Goal: Information Seeking & Learning: Learn about a topic

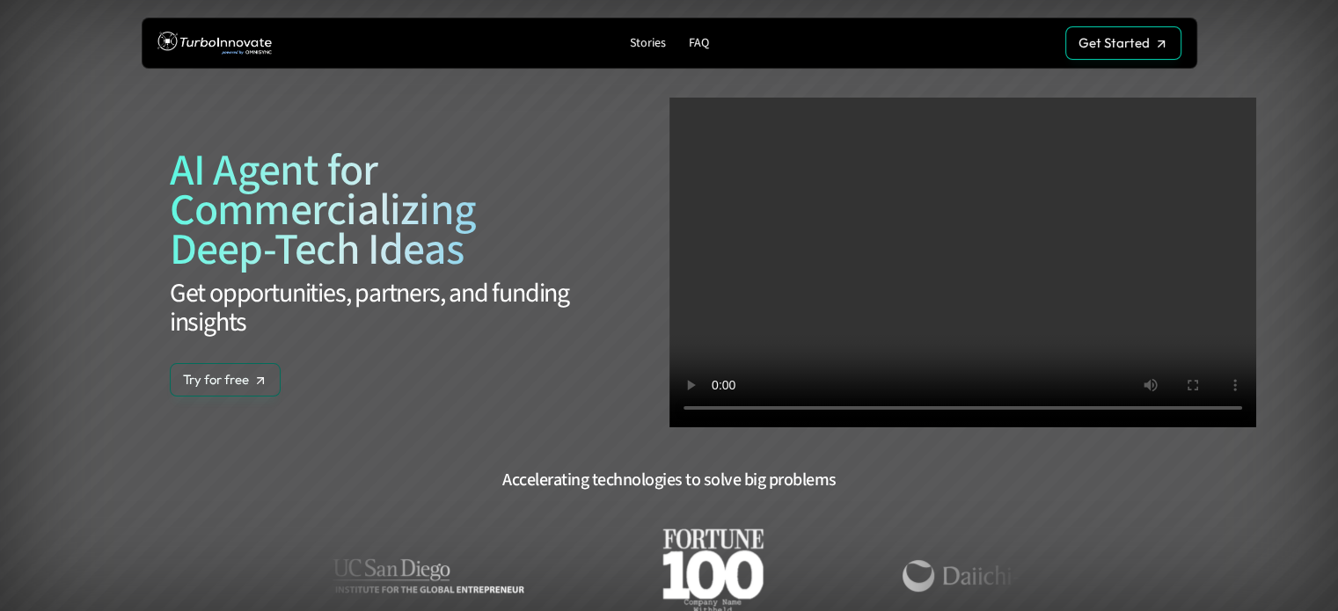
click at [1014, 228] on video at bounding box center [962, 263] width 587 height 330
click at [1142, 38] on p "Get Started" at bounding box center [1113, 43] width 71 height 16
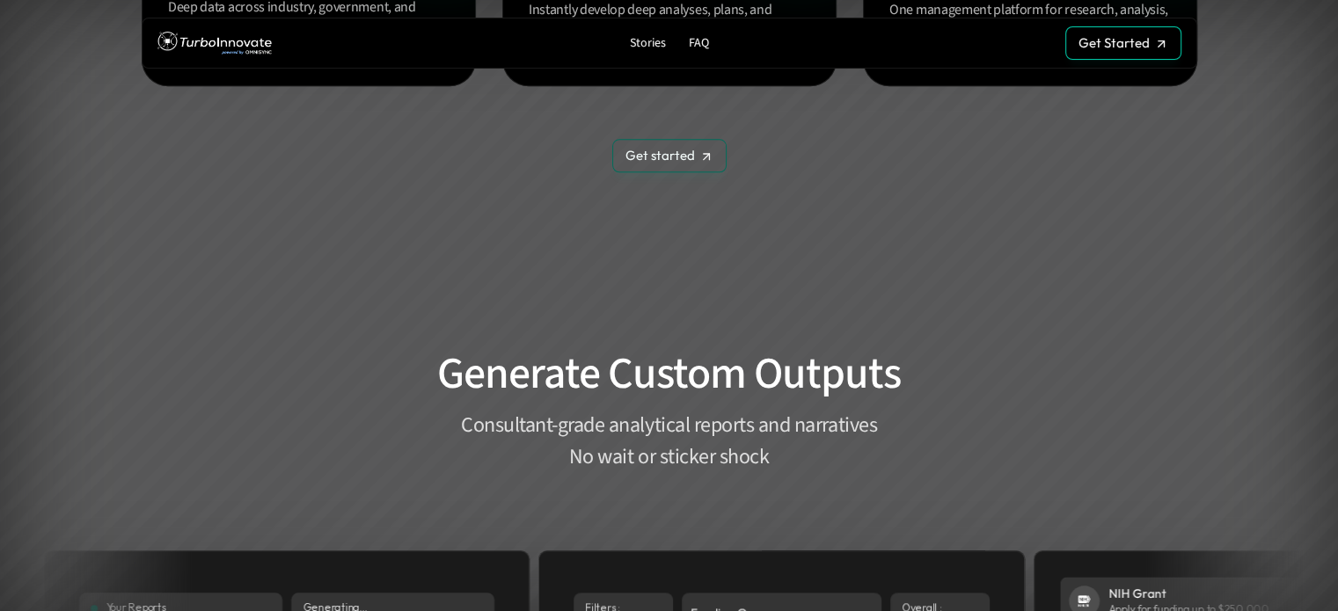
scroll to position [1881, 0]
click at [520, 386] on h2 "Generate Custom Outputs" at bounding box center [668, 373] width 791 height 53
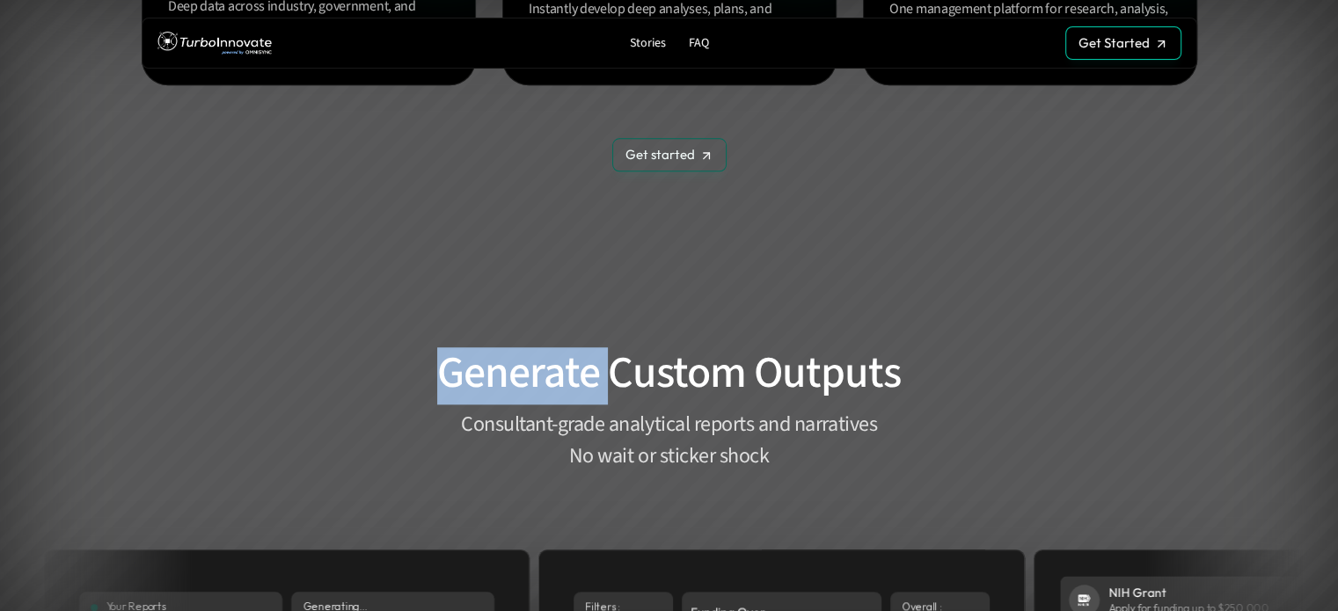
click at [520, 386] on h2 "Generate Custom Outputs" at bounding box center [668, 373] width 791 height 53
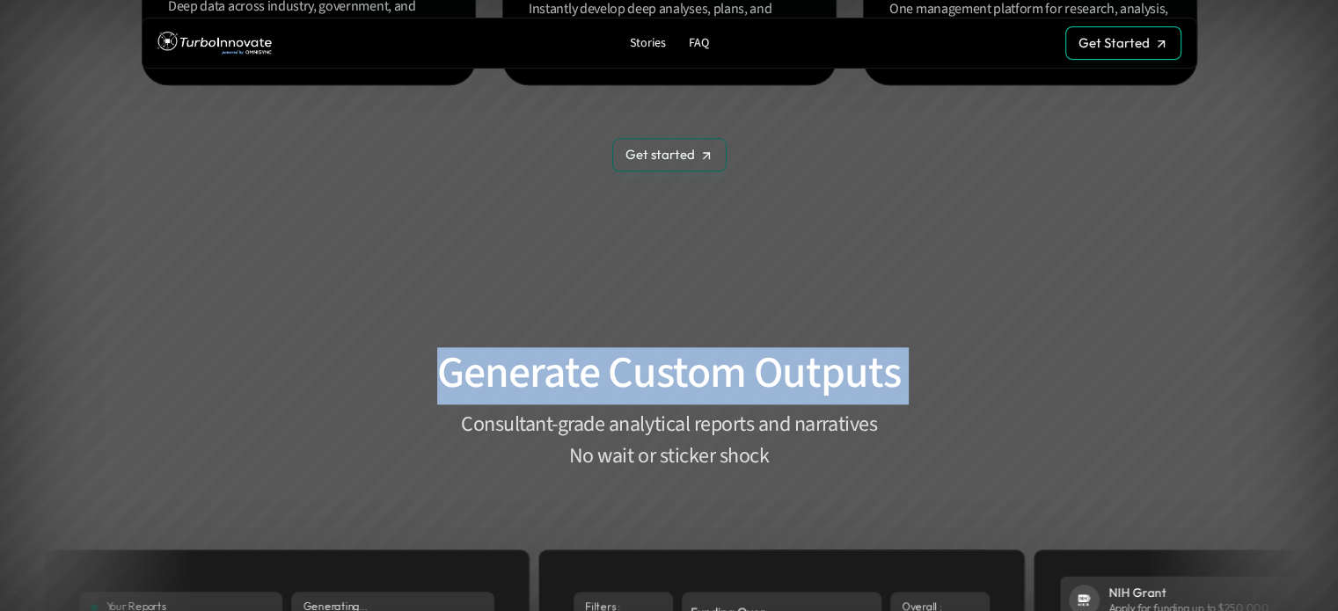
click at [520, 386] on h2 "Generate Custom Outputs" at bounding box center [668, 373] width 791 height 53
click at [307, 364] on h2 "Generate Custom Outputs" at bounding box center [668, 373] width 791 height 53
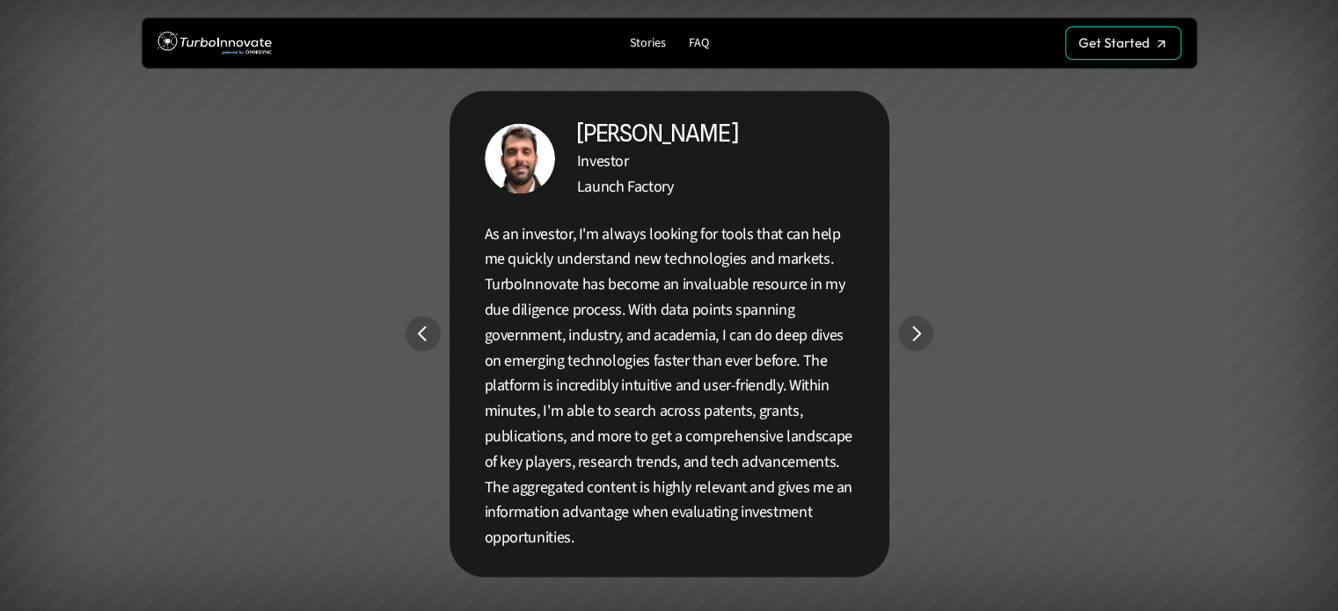
scroll to position [3222, 0]
click at [930, 344] on section "Built for Everyone With New Ideas Patrick K. Investor Launch Factory As an inve…" at bounding box center [669, 328] width 1338 height 1228
click at [923, 339] on img "Next" at bounding box center [915, 333] width 35 height 35
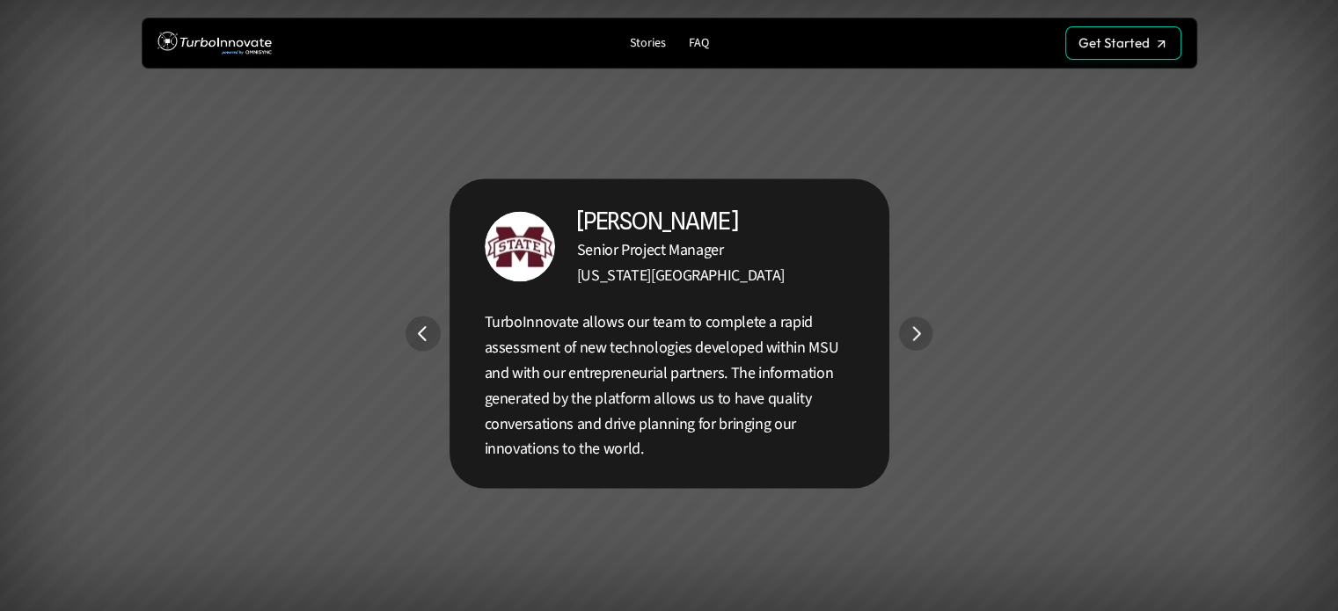
click at [923, 339] on img "Next" at bounding box center [914, 333] width 33 height 33
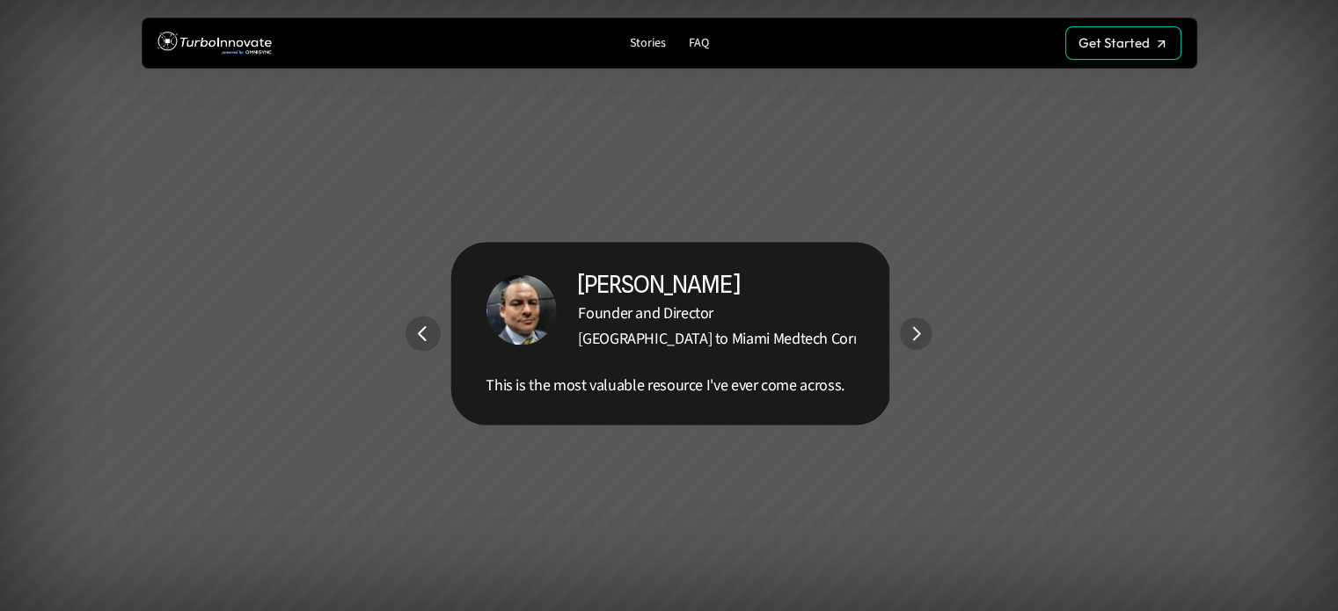
click at [923, 339] on img "Next" at bounding box center [915, 333] width 33 height 33
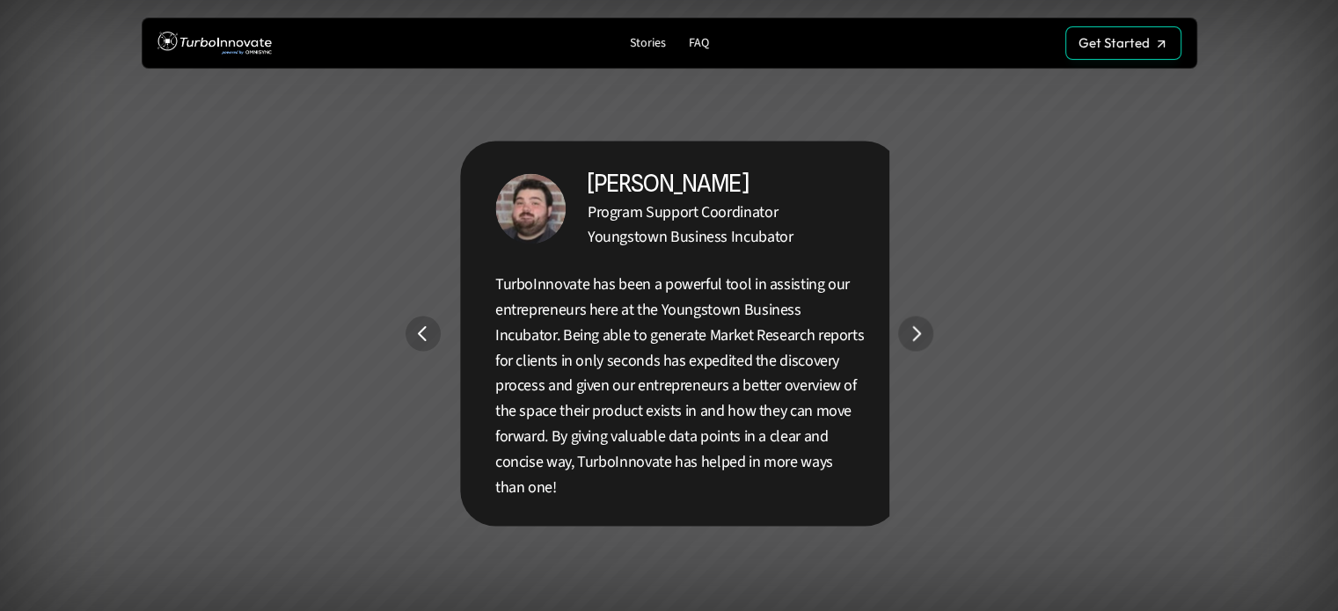
click at [923, 339] on img "Next" at bounding box center [915, 333] width 35 height 35
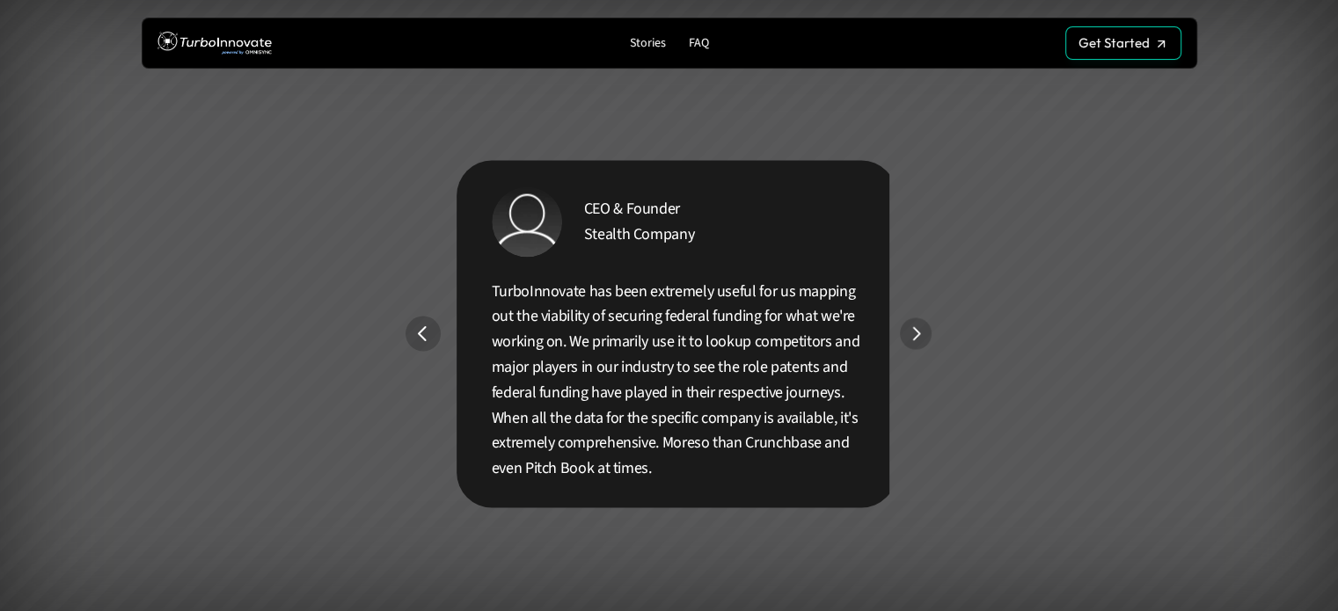
click at [923, 339] on img "Next" at bounding box center [916, 333] width 32 height 32
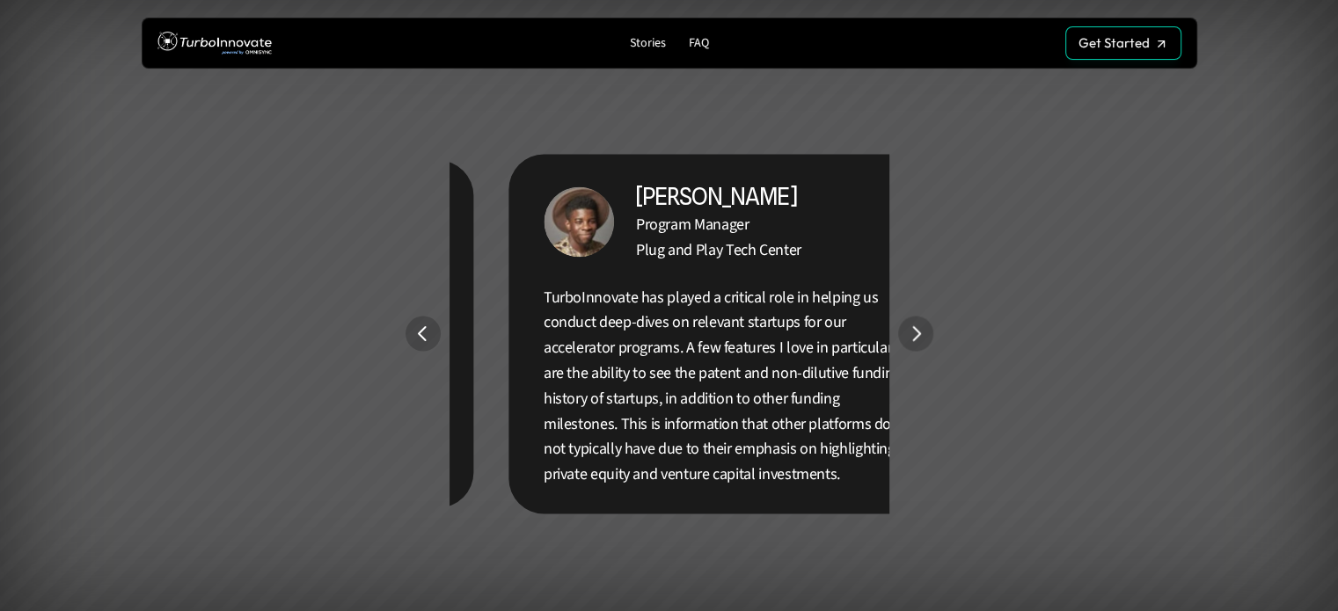
click at [923, 339] on img "Next" at bounding box center [915, 333] width 35 height 35
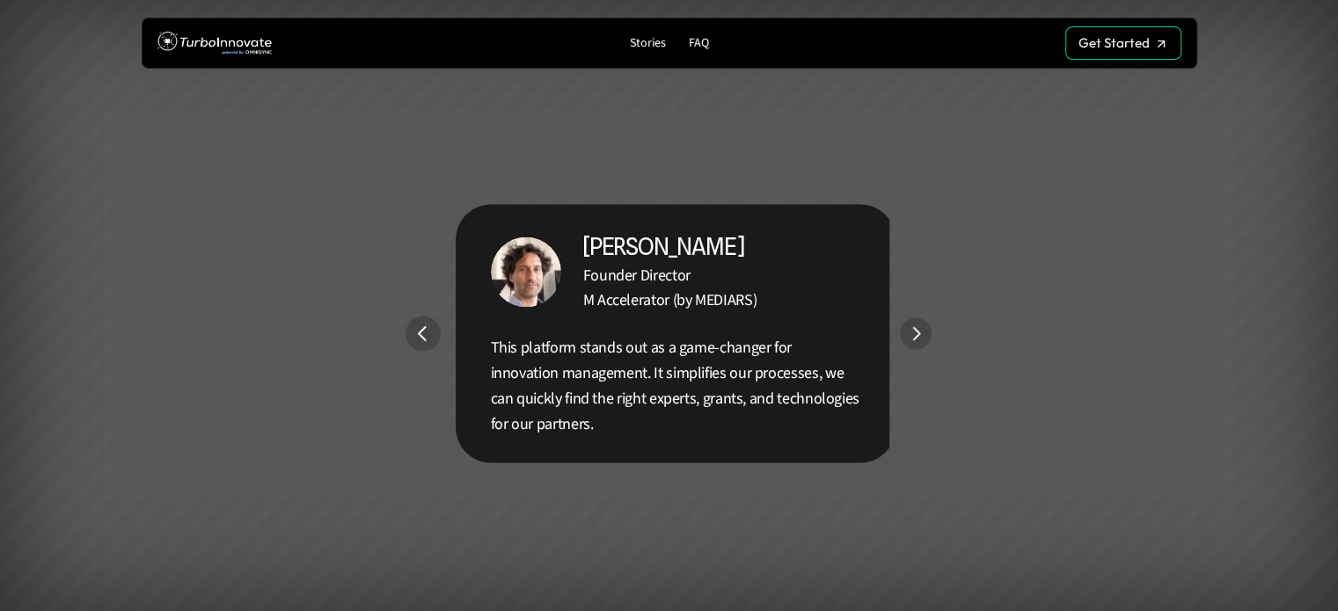
click at [923, 339] on img "Next" at bounding box center [915, 333] width 32 height 32
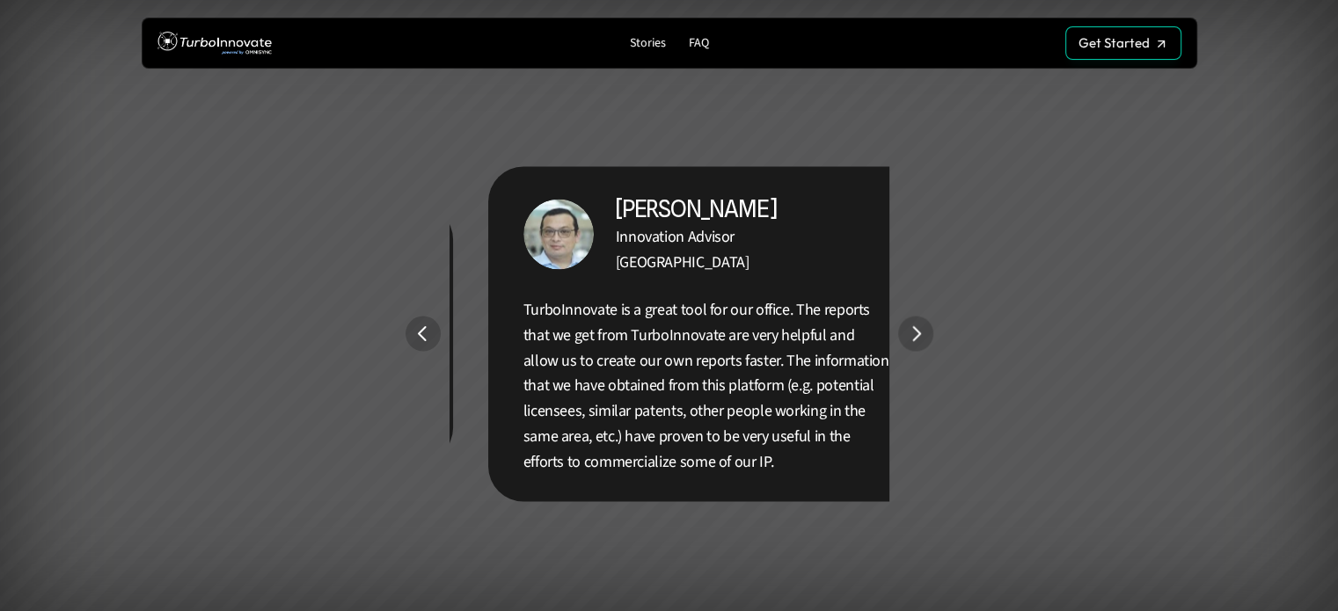
click at [923, 339] on img "Next" at bounding box center [915, 333] width 35 height 35
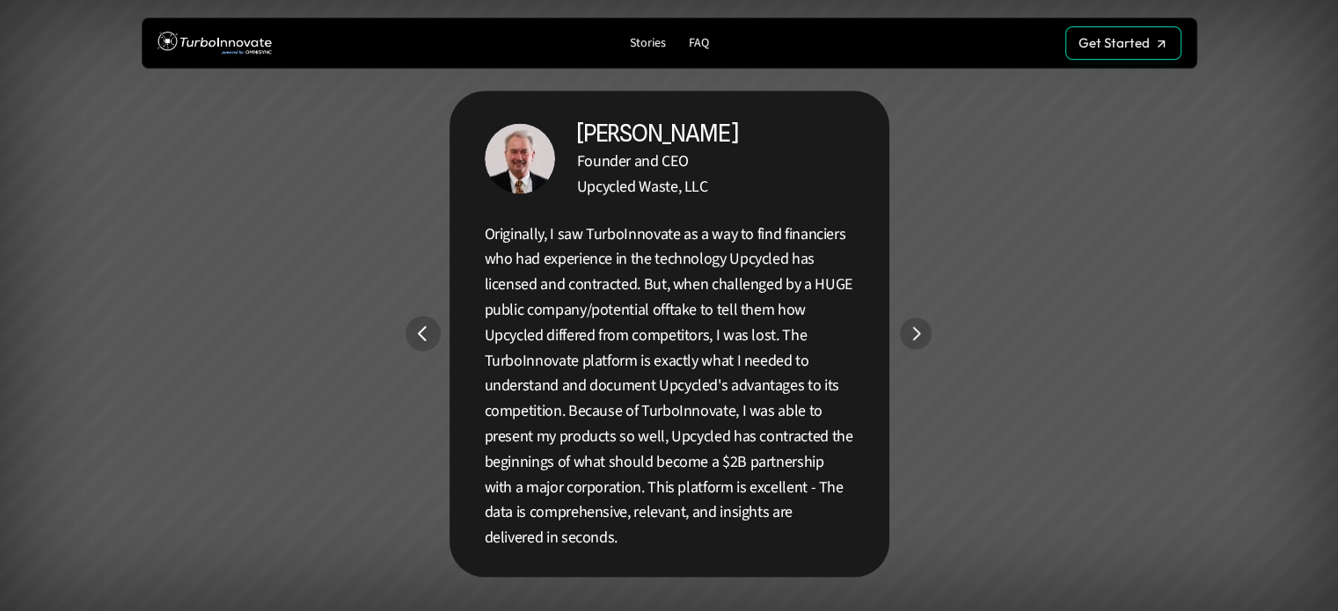
click at [923, 339] on img "Next" at bounding box center [915, 333] width 32 height 32
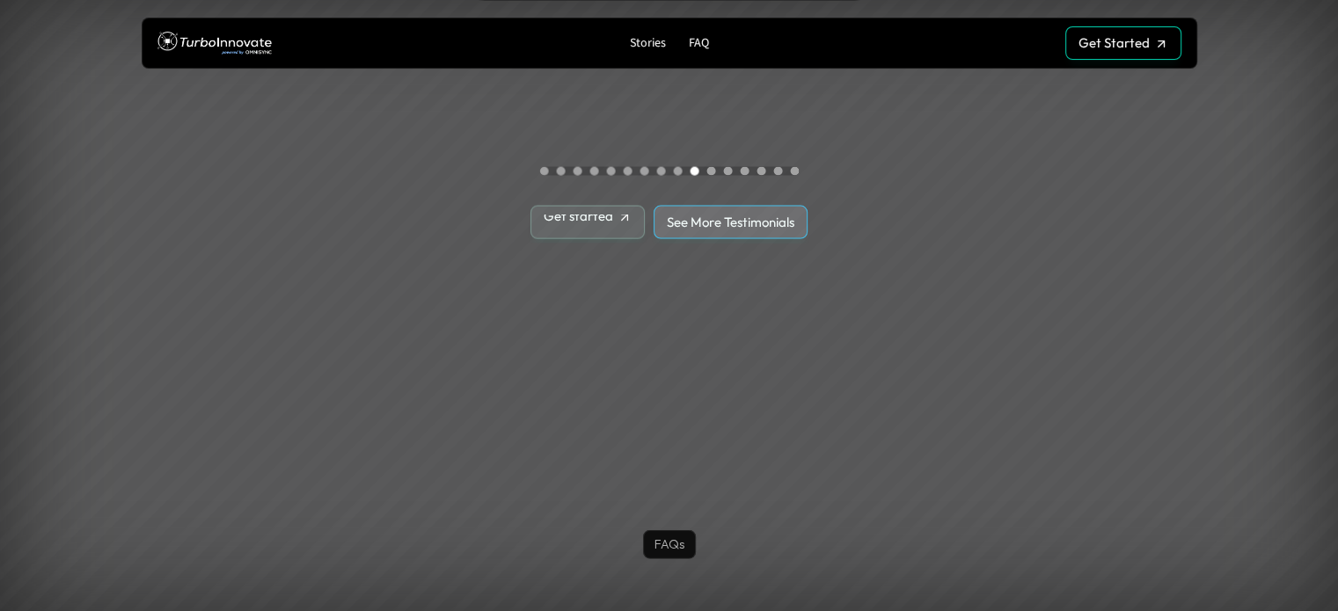
scroll to position [3723, 0]
click at [697, 221] on p "See More Testimonials" at bounding box center [731, 222] width 128 height 16
click at [711, 166] on div "Scroll to page 11" at bounding box center [710, 170] width 9 height 9
click at [545, 171] on div "Scroll to page 1" at bounding box center [543, 170] width 9 height 9
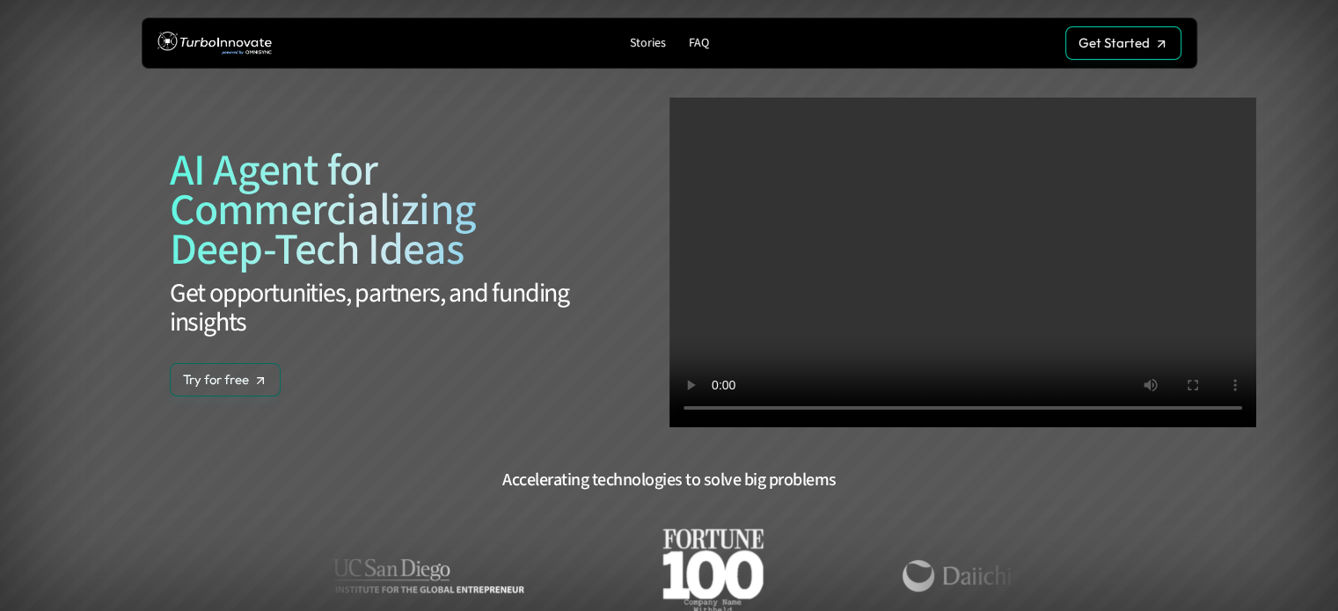
scroll to position [0, 0]
click at [207, 40] on img at bounding box center [214, 43] width 114 height 33
click at [658, 42] on p "Stories" at bounding box center [648, 43] width 36 height 15
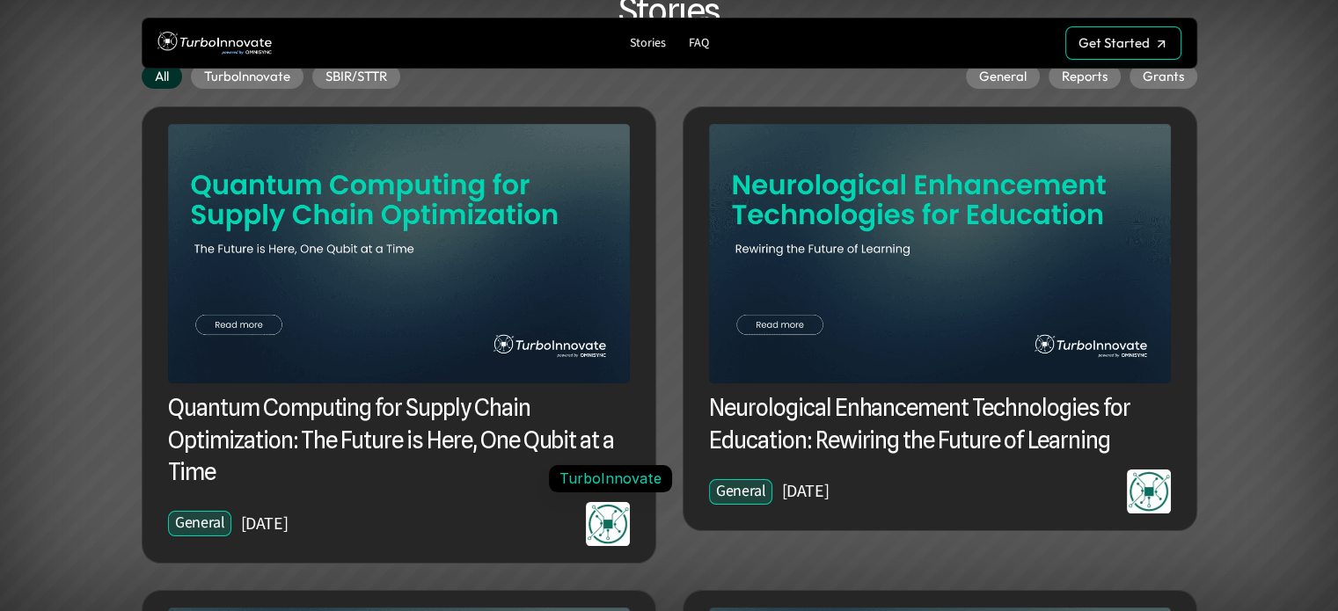
scroll to position [107, 0]
click at [370, 175] on img at bounding box center [399, 252] width 462 height 259
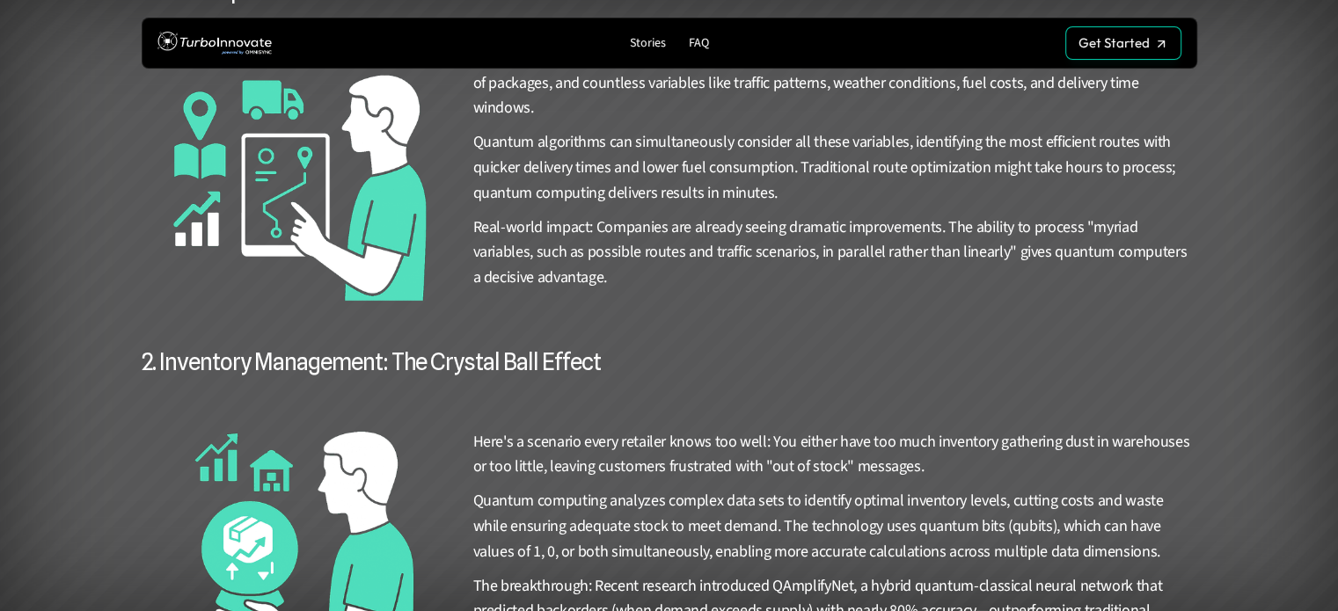
scroll to position [1882, 0]
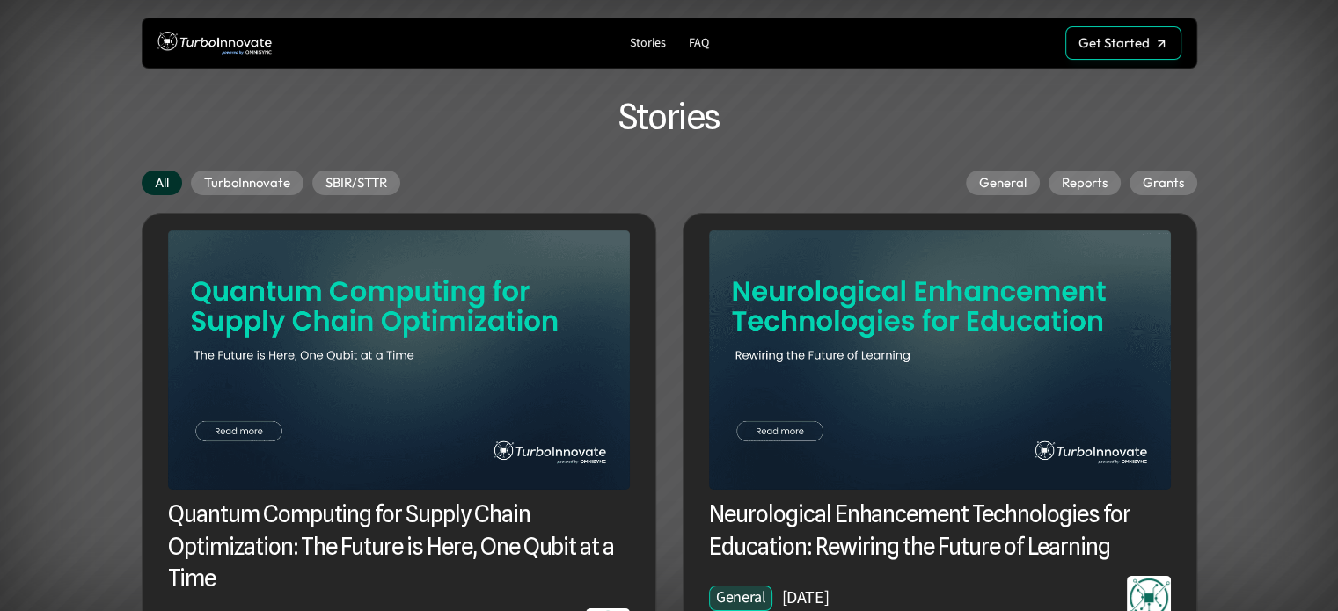
click at [187, 47] on img at bounding box center [214, 43] width 114 height 33
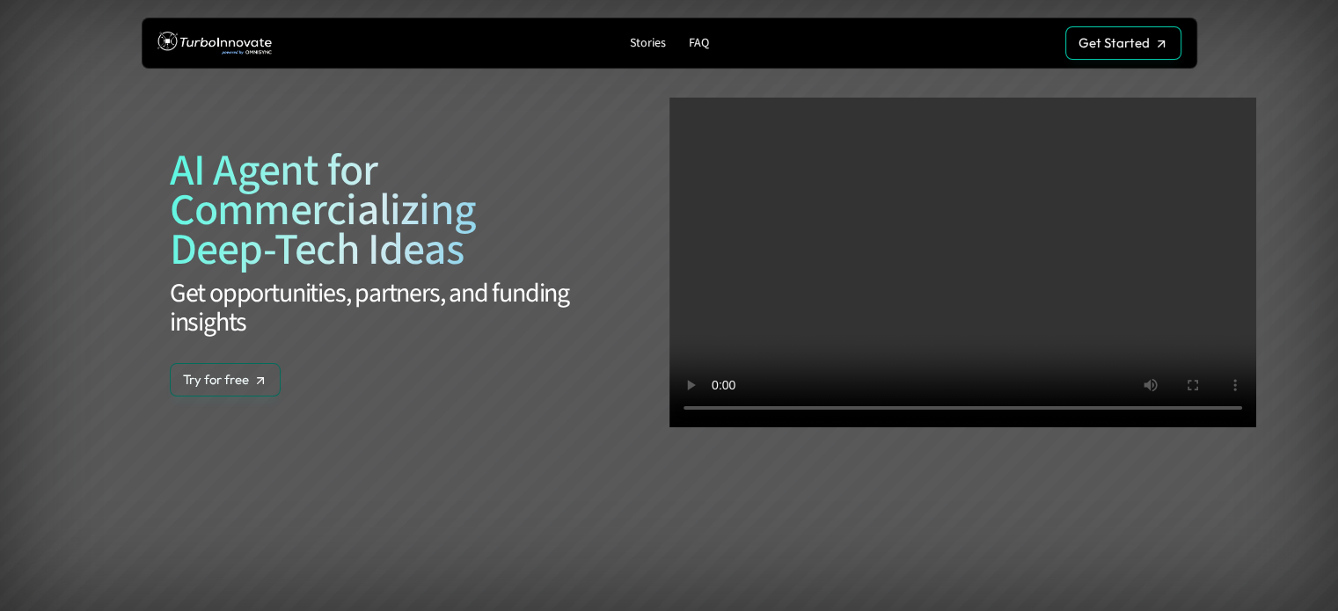
click at [640, 38] on p "Stories" at bounding box center [648, 43] width 36 height 15
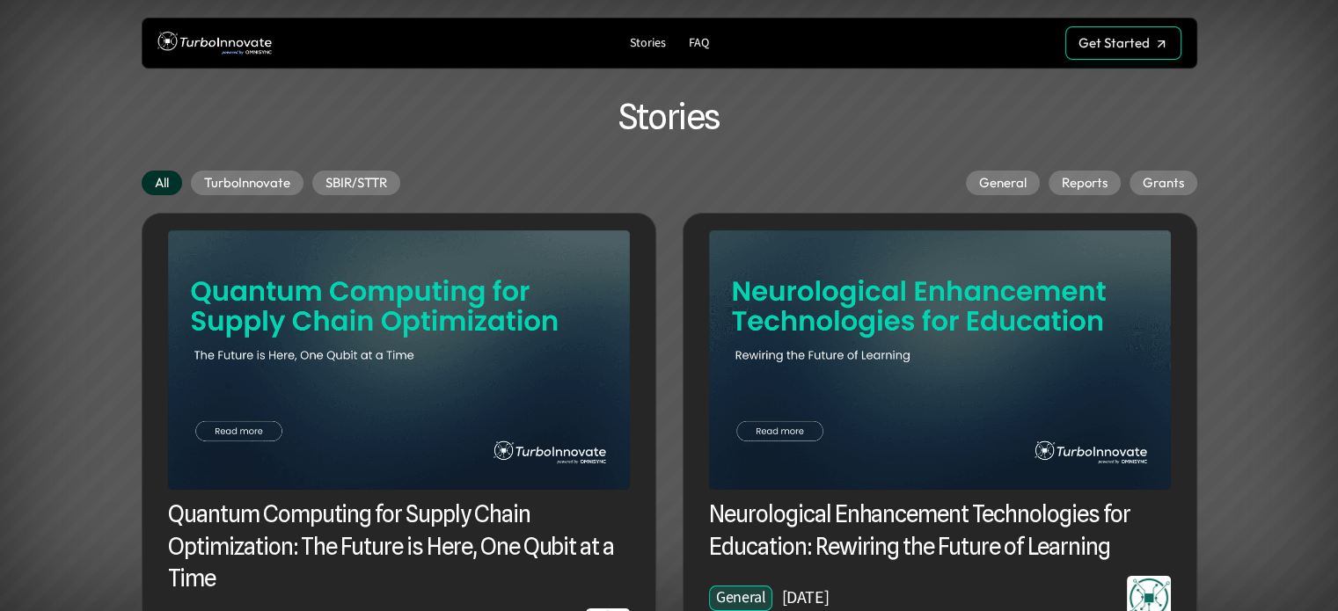
click at [249, 35] on img at bounding box center [214, 43] width 114 height 33
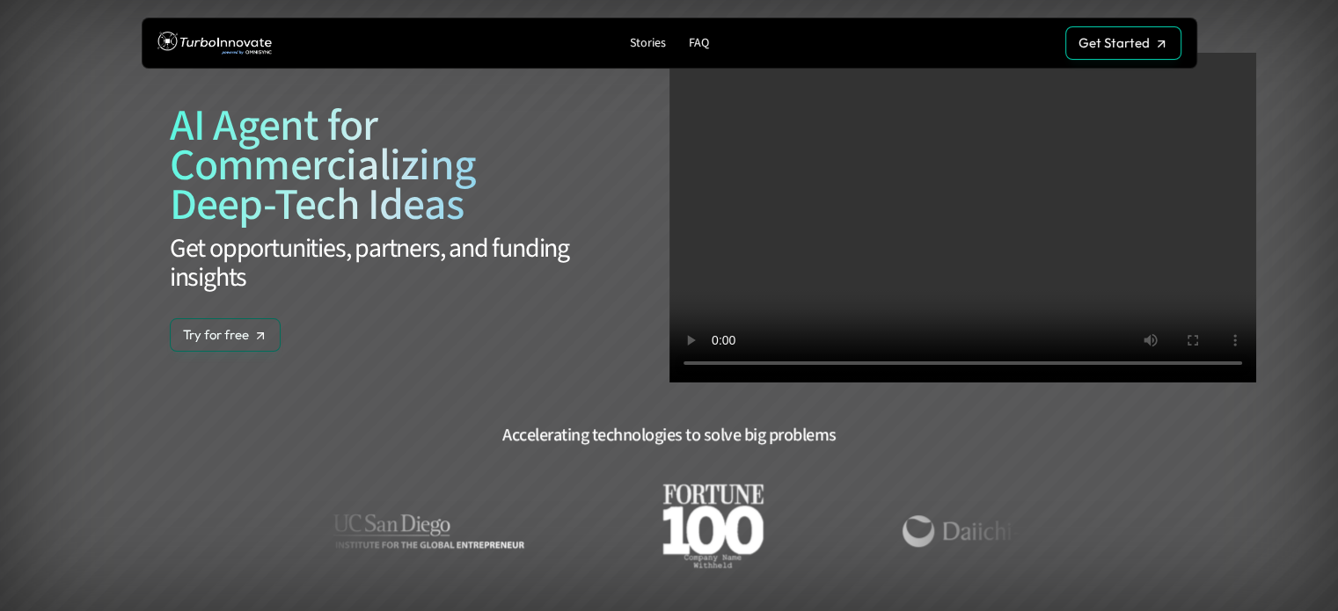
click at [911, 245] on video at bounding box center [962, 218] width 587 height 330
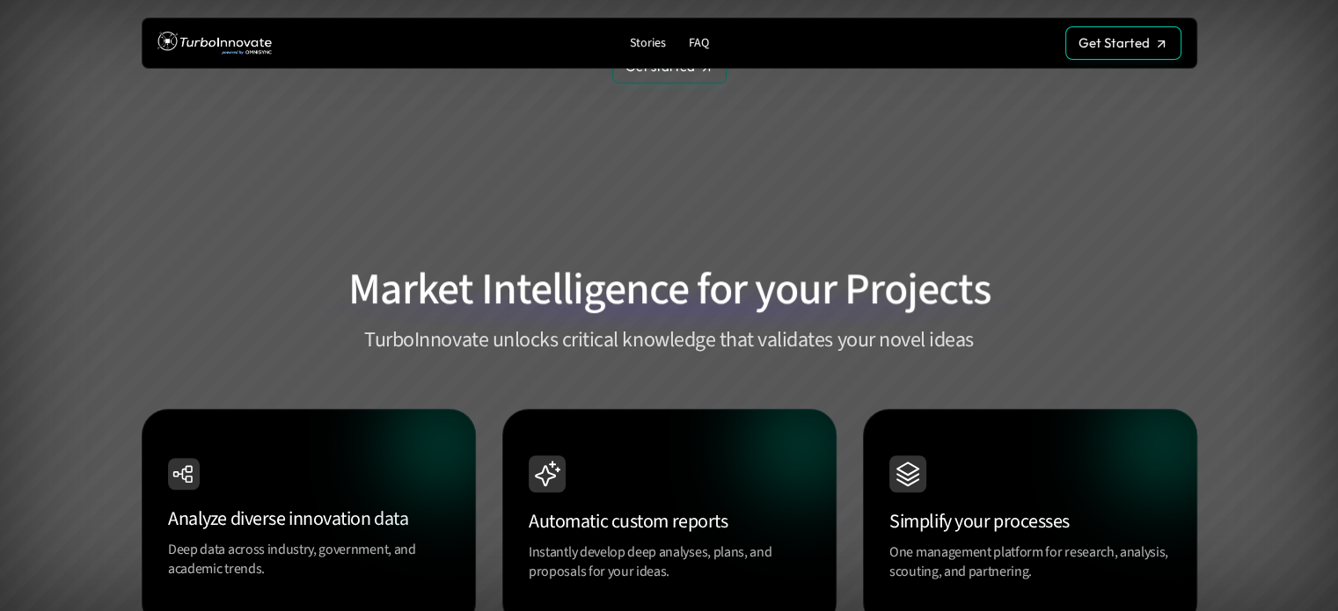
scroll to position [1337, 0]
click at [645, 292] on span "Intelligence" at bounding box center [585, 291] width 208 height 62
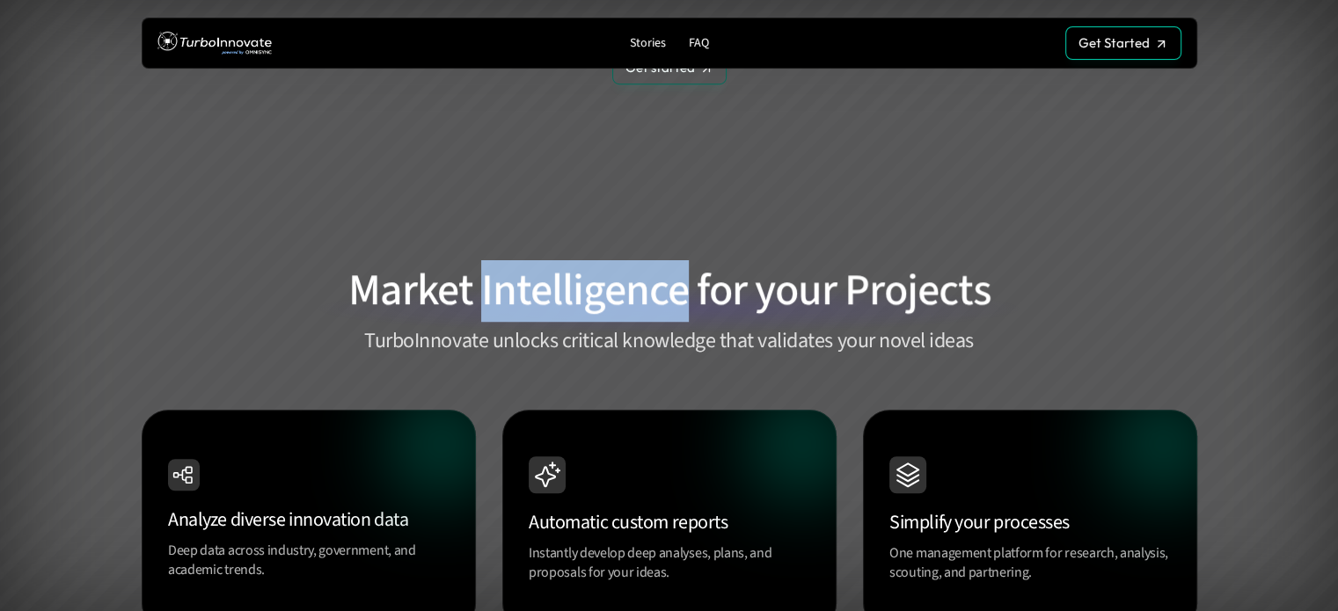
click at [645, 292] on span "Intelligence" at bounding box center [585, 291] width 208 height 62
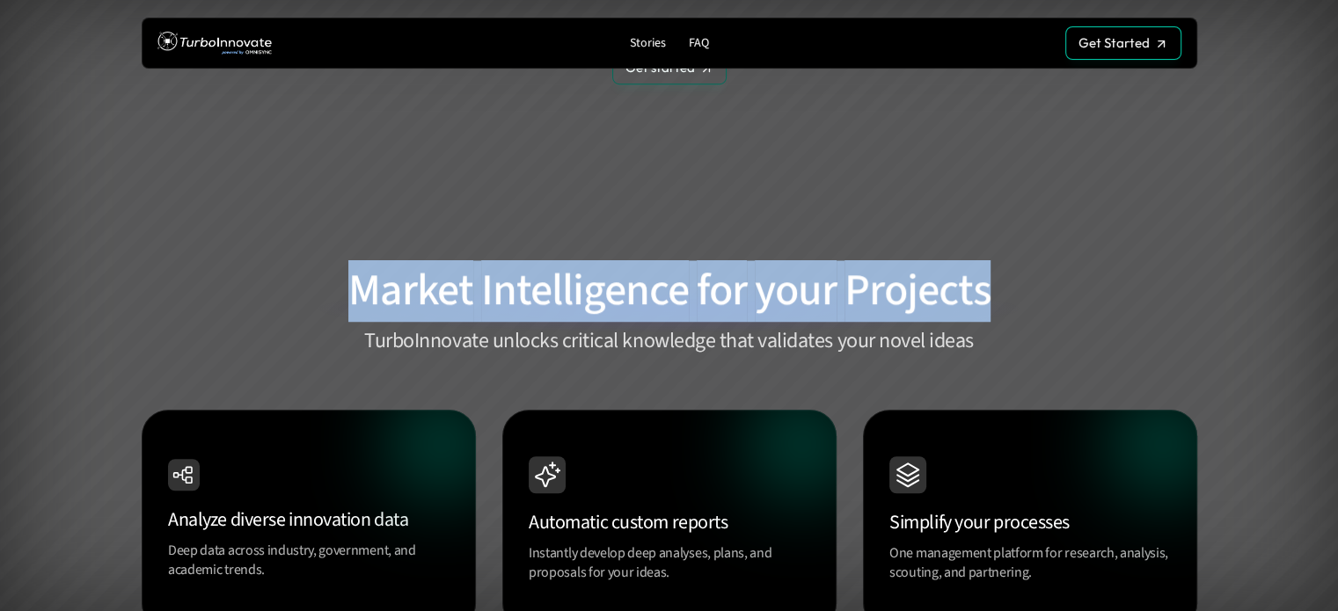
click at [645, 292] on span "Intelligence" at bounding box center [585, 291] width 208 height 62
click at [857, 288] on span "Projects" at bounding box center [917, 291] width 146 height 62
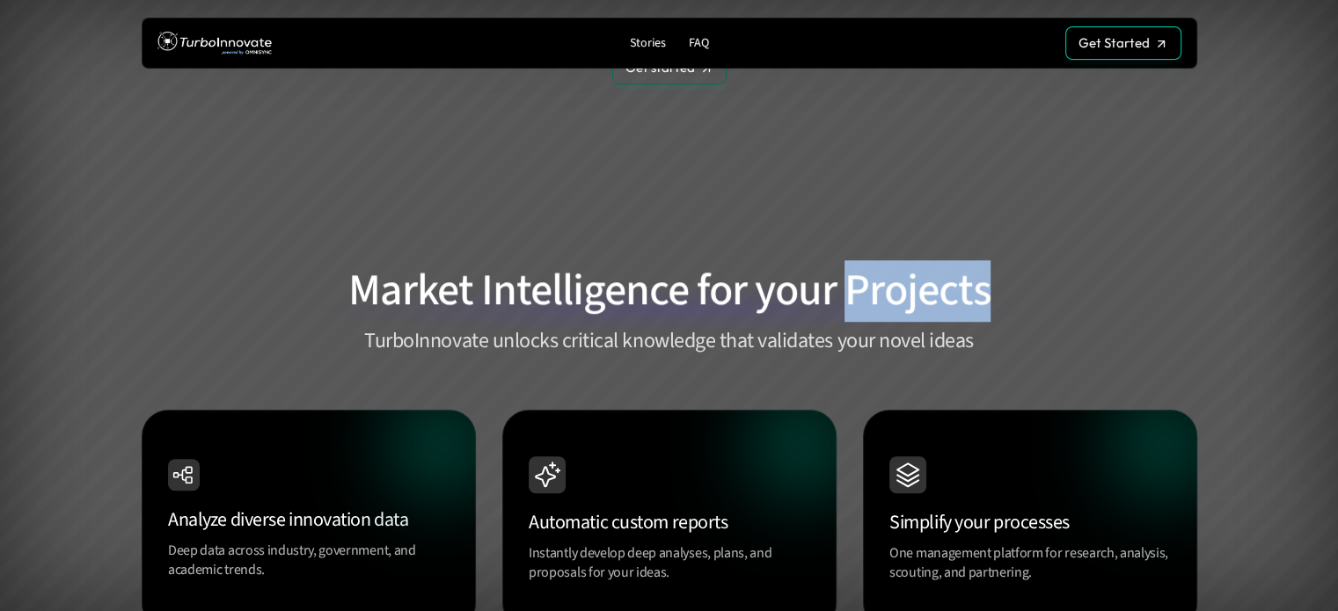
click at [857, 288] on span "Projects" at bounding box center [917, 291] width 146 height 62
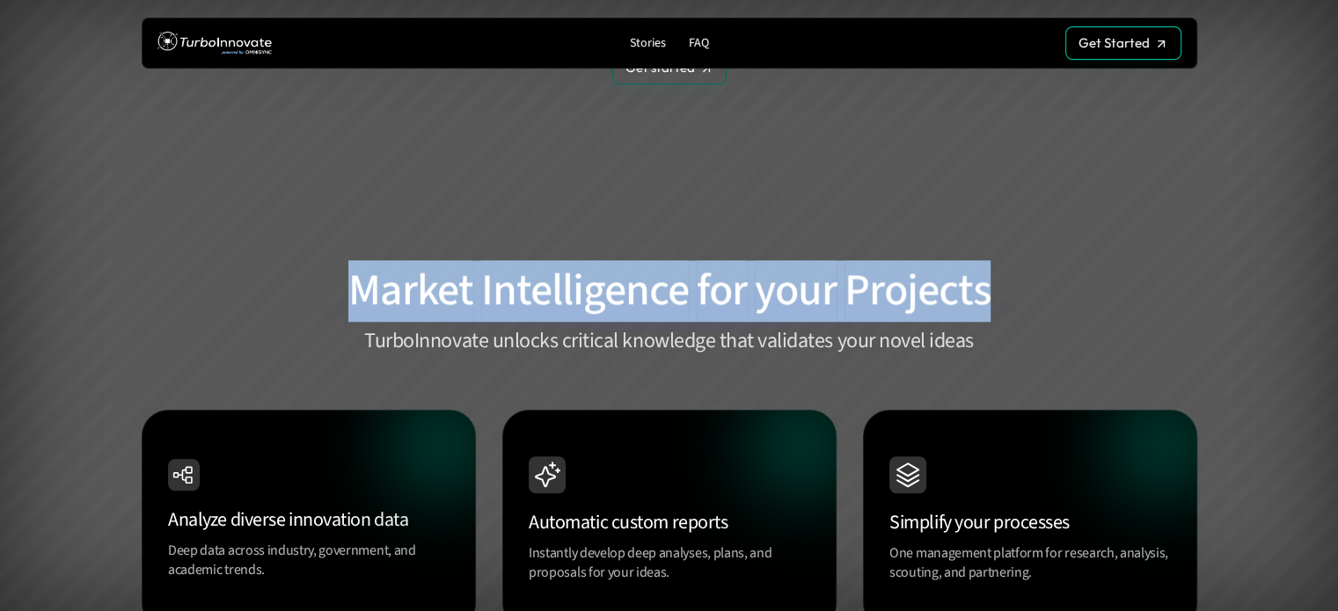
click at [857, 288] on span "Projects" at bounding box center [917, 291] width 146 height 62
click at [749, 295] on h3 "Market Intelligence for your Projects" at bounding box center [669, 291] width 704 height 62
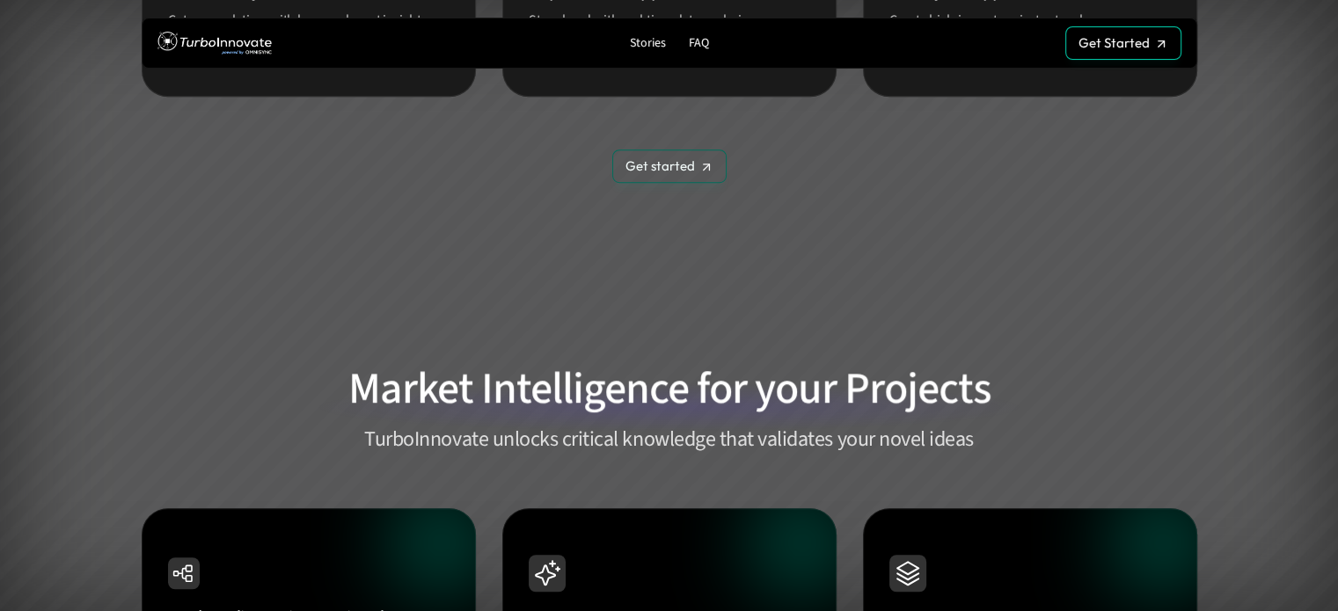
scroll to position [1234, 0]
